Goal: Task Accomplishment & Management: Manage account settings

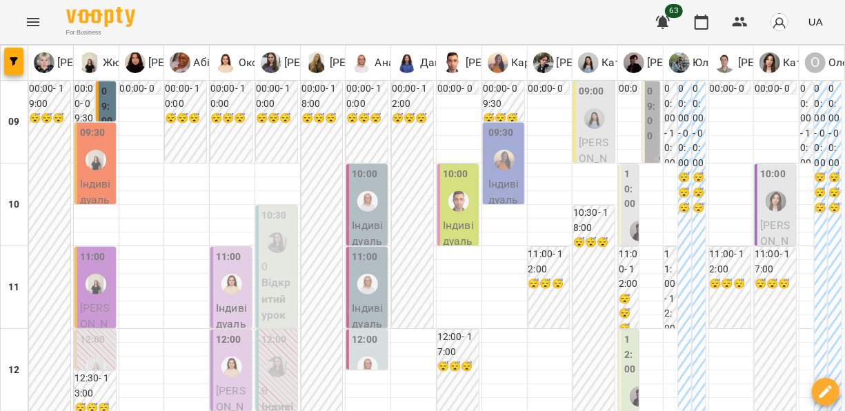
scroll to position [861, 0]
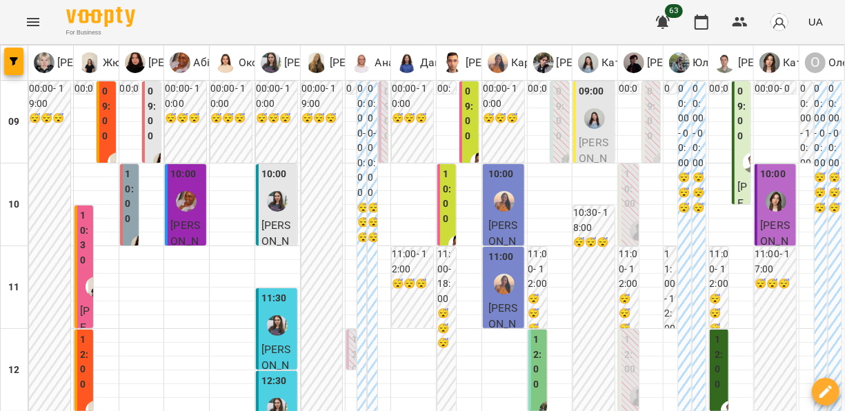
scroll to position [435, 0]
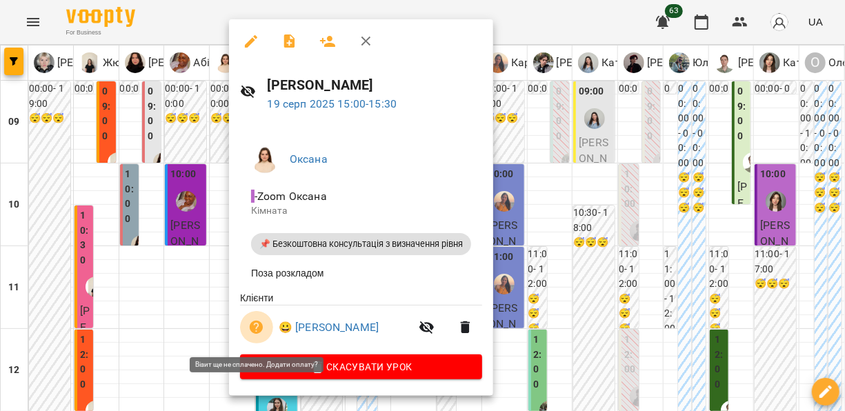
click at [261, 330] on icon "button" at bounding box center [257, 328] width 14 height 14
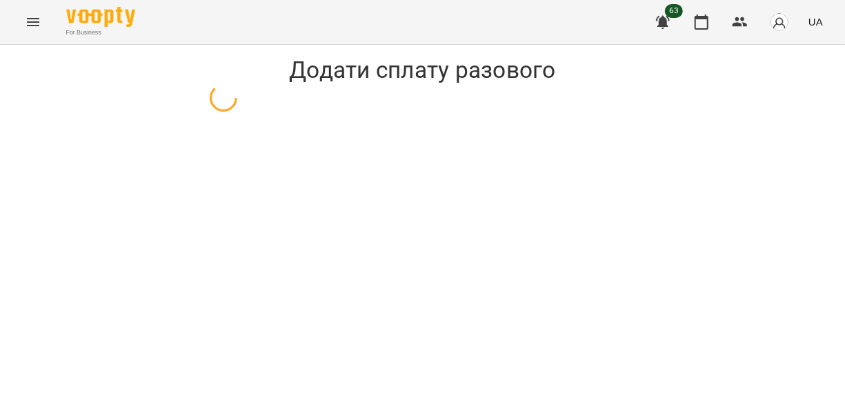
select select "**********"
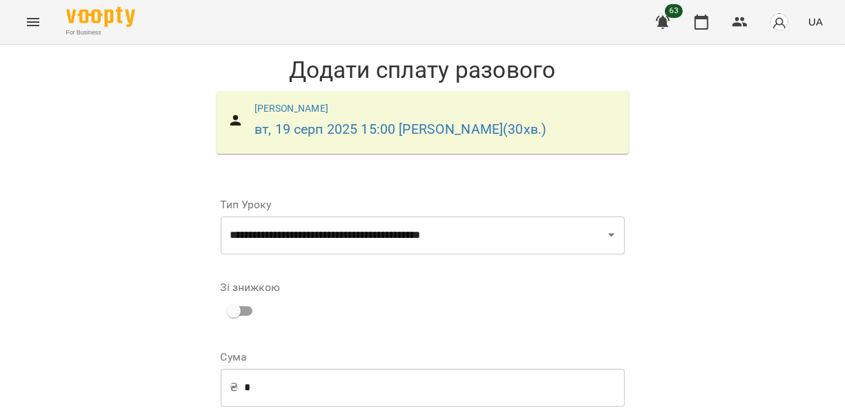
scroll to position [101, 0]
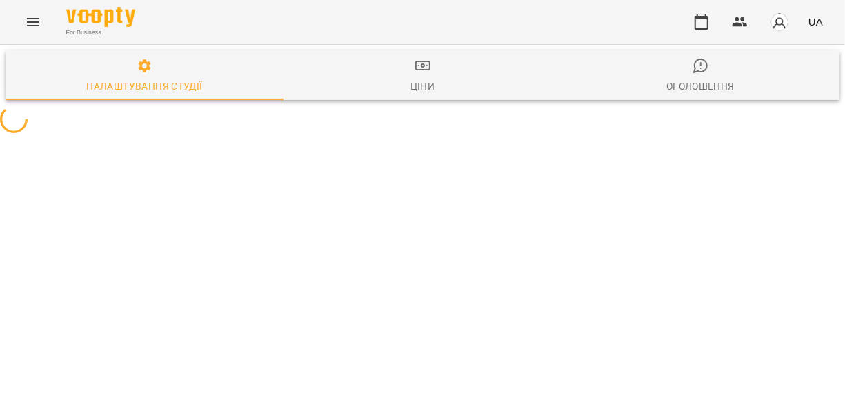
select select "**"
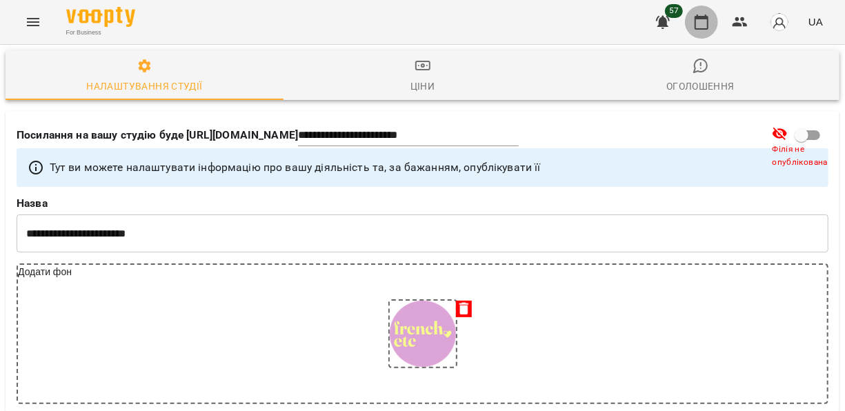
click at [703, 22] on icon "button" at bounding box center [701, 22] width 17 height 17
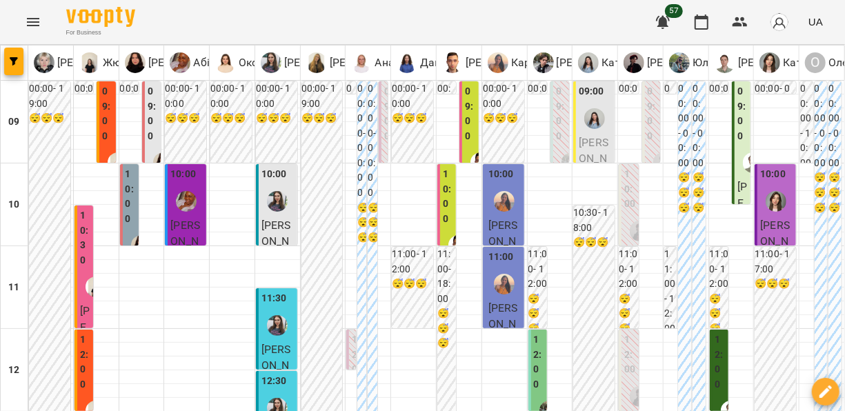
scroll to position [815, 0]
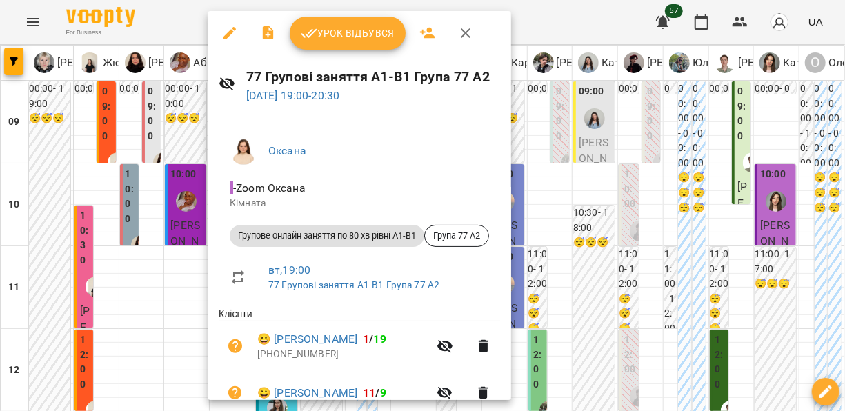
click at [161, 155] on div at bounding box center [422, 205] width 845 height 411
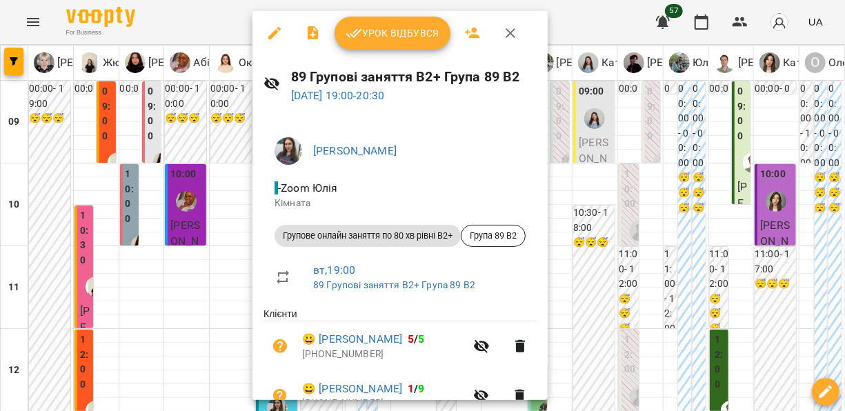
click at [172, 128] on div at bounding box center [422, 205] width 845 height 411
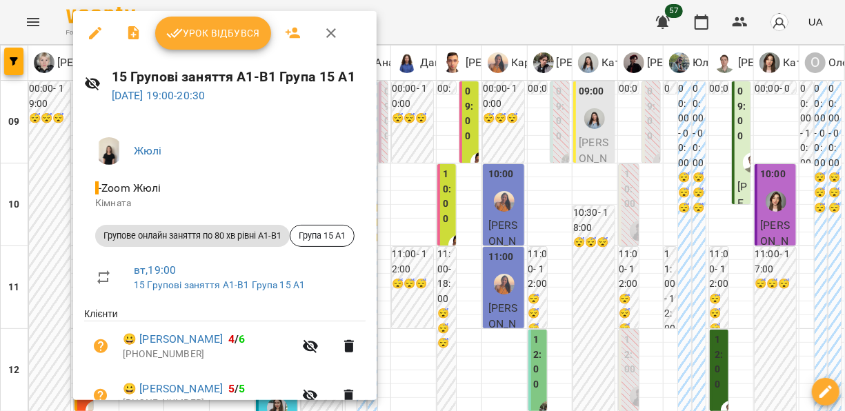
click at [496, 199] on div at bounding box center [422, 205] width 845 height 411
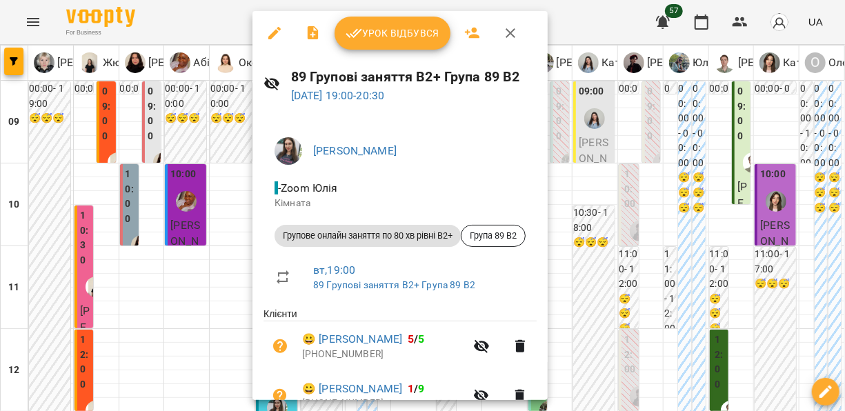
click at [135, 146] on div at bounding box center [422, 205] width 845 height 411
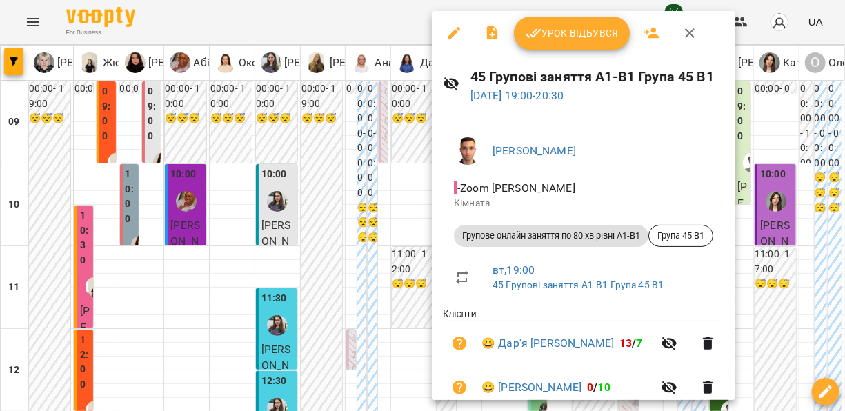
click at [390, 131] on div at bounding box center [422, 205] width 845 height 411
